Goal: Transaction & Acquisition: Purchase product/service

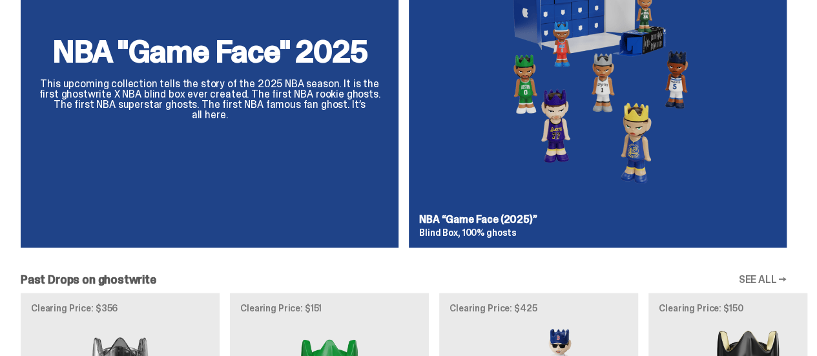
scroll to position [969, 0]
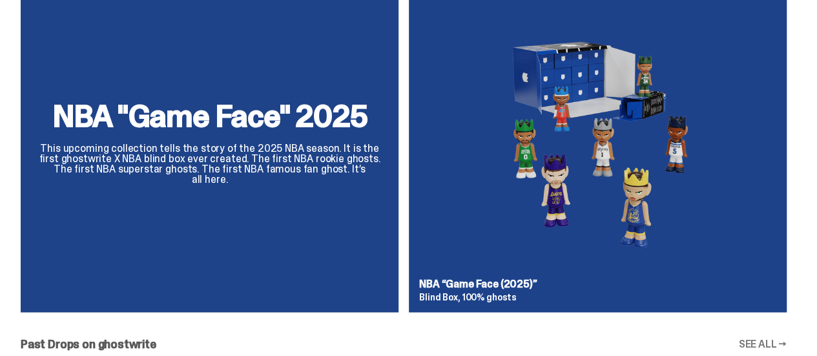
click at [295, 77] on div "NBA "Game Face" 2025 This upcoming collection tells the story of the 2025 NBA s…" at bounding box center [403, 148] width 807 height 349
click at [234, 97] on div "NBA "Game Face" 2025 This upcoming collection tells the story of the 2025 NBA s…" at bounding box center [403, 148] width 807 height 349
click at [261, 132] on div "NBA "Game Face" 2025 This upcoming collection tells the story of the 2025 NBA s…" at bounding box center [403, 148] width 807 height 349
click at [495, 222] on div "NBA "Game Face" 2025 This upcoming collection tells the story of the 2025 NBA s…" at bounding box center [403, 148] width 807 height 349
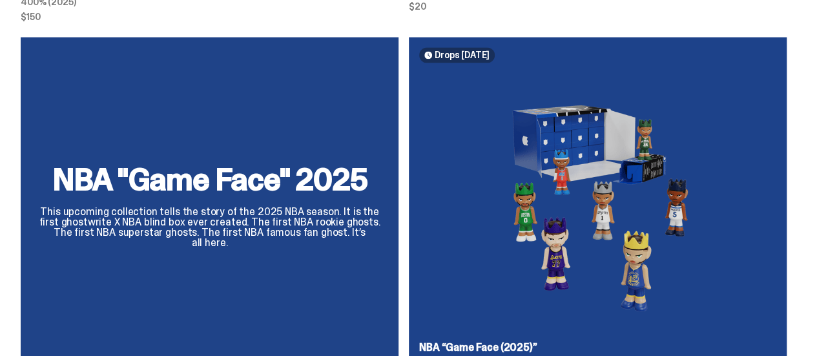
scroll to position [840, 0]
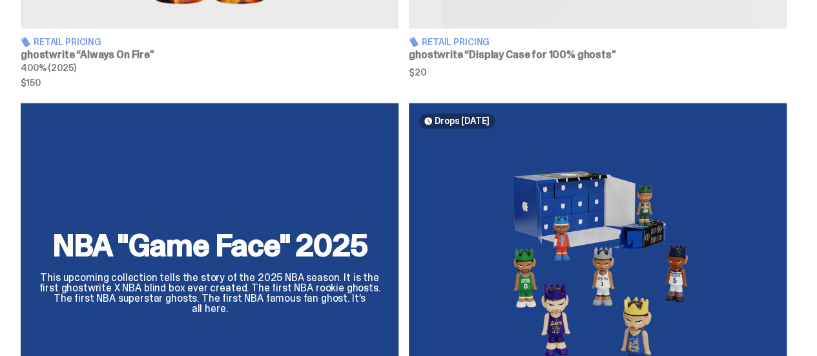
click at [790, 145] on div "NBA "Game Face" 2025 This upcoming collection tells the story of the 2025 NBA s…" at bounding box center [403, 277] width 807 height 349
click at [775, 184] on div "NBA "Game Face" 2025 This upcoming collection tells the story of the 2025 NBA s…" at bounding box center [403, 277] width 807 height 349
click at [802, 174] on div "NBA "Game Face" 2025 This upcoming collection tells the story of the 2025 NBA s…" at bounding box center [403, 277] width 807 height 349
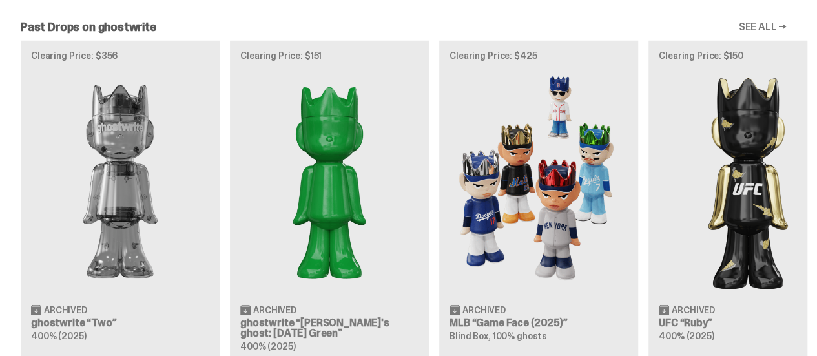
scroll to position [1305, 0]
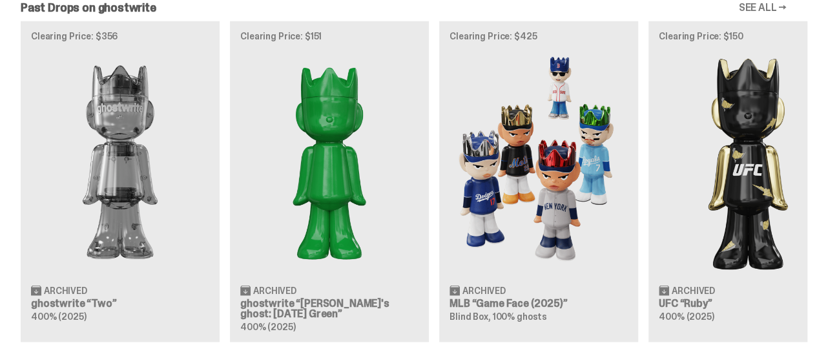
click at [512, 159] on div "Clearing Price: $356 Archived ghostwrite “Two” 400% (2025) Clearing Price: $151…" at bounding box center [403, 181] width 807 height 320
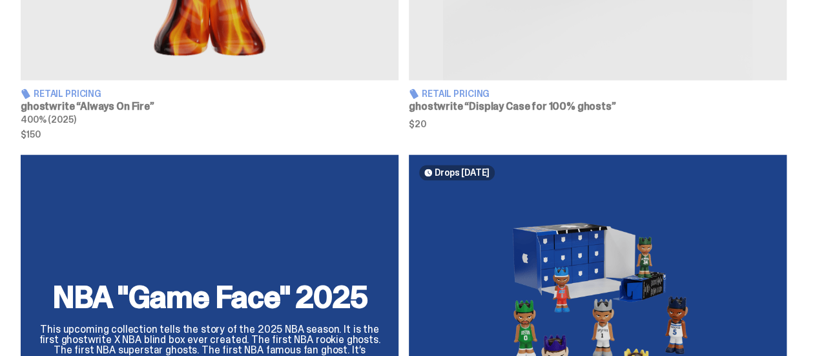
scroll to position [982, 0]
